Goal: Information Seeking & Learning: Learn about a topic

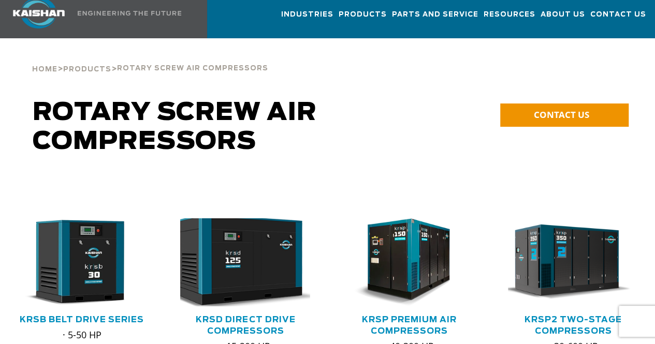
scroll to position [207, 0]
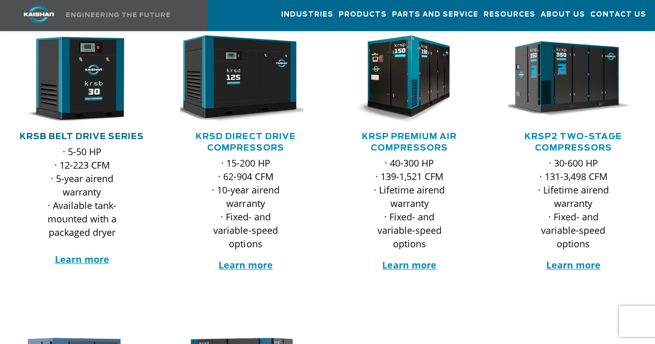
click at [59, 133] on link "KRSB Belt Drive Series" at bounding box center [82, 137] width 124 height 8
click at [274, 133] on link "KRSD Direct Drive Compressors" at bounding box center [245, 143] width 99 height 20
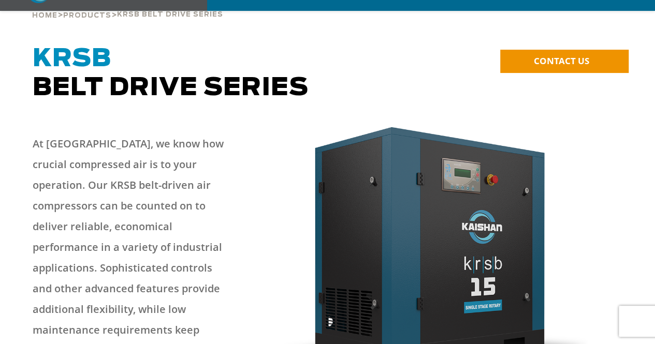
scroll to position [207, 0]
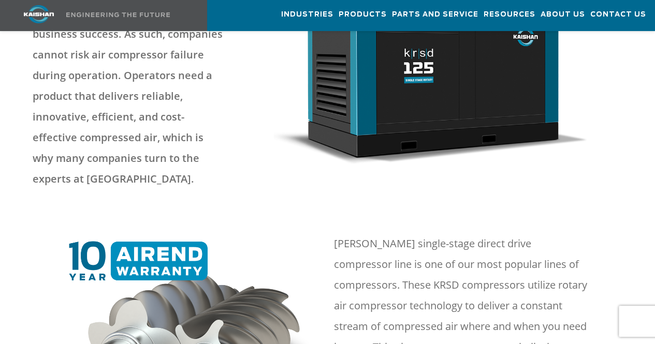
scroll to position [414, 0]
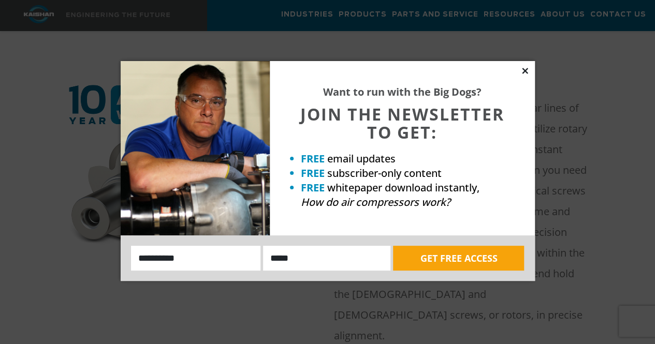
click at [523, 70] on icon at bounding box center [524, 70] width 9 height 9
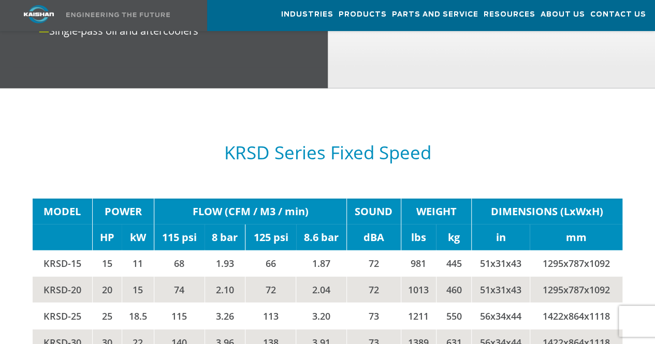
scroll to position [1605, 0]
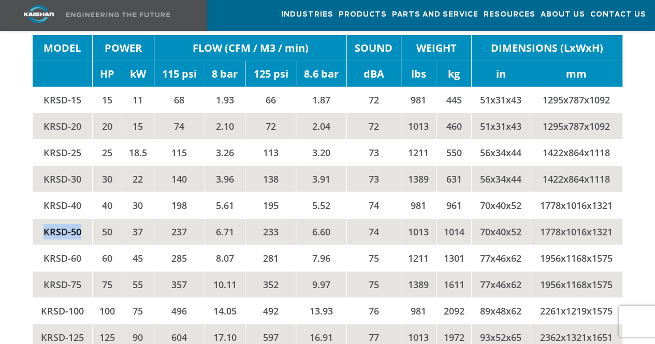
drag, startPoint x: 41, startPoint y: 194, endPoint x: 80, endPoint y: 198, distance: 39.1
click at [80, 218] on td "KRSD-50" at bounding box center [63, 231] width 60 height 26
